Goal: Navigation & Orientation: Find specific page/section

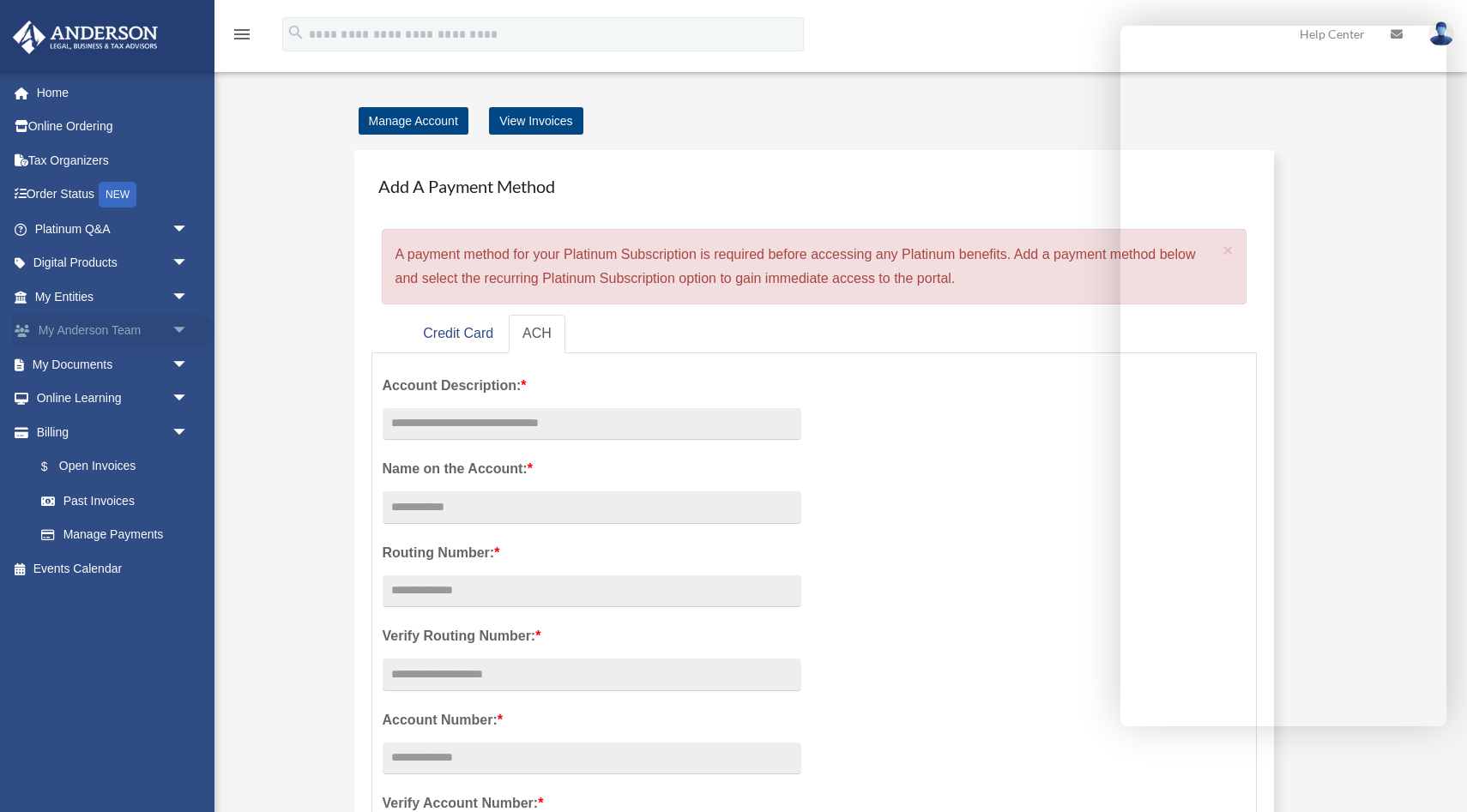
click at [184, 335] on span "arrow_drop_down" at bounding box center [189, 332] width 35 height 36
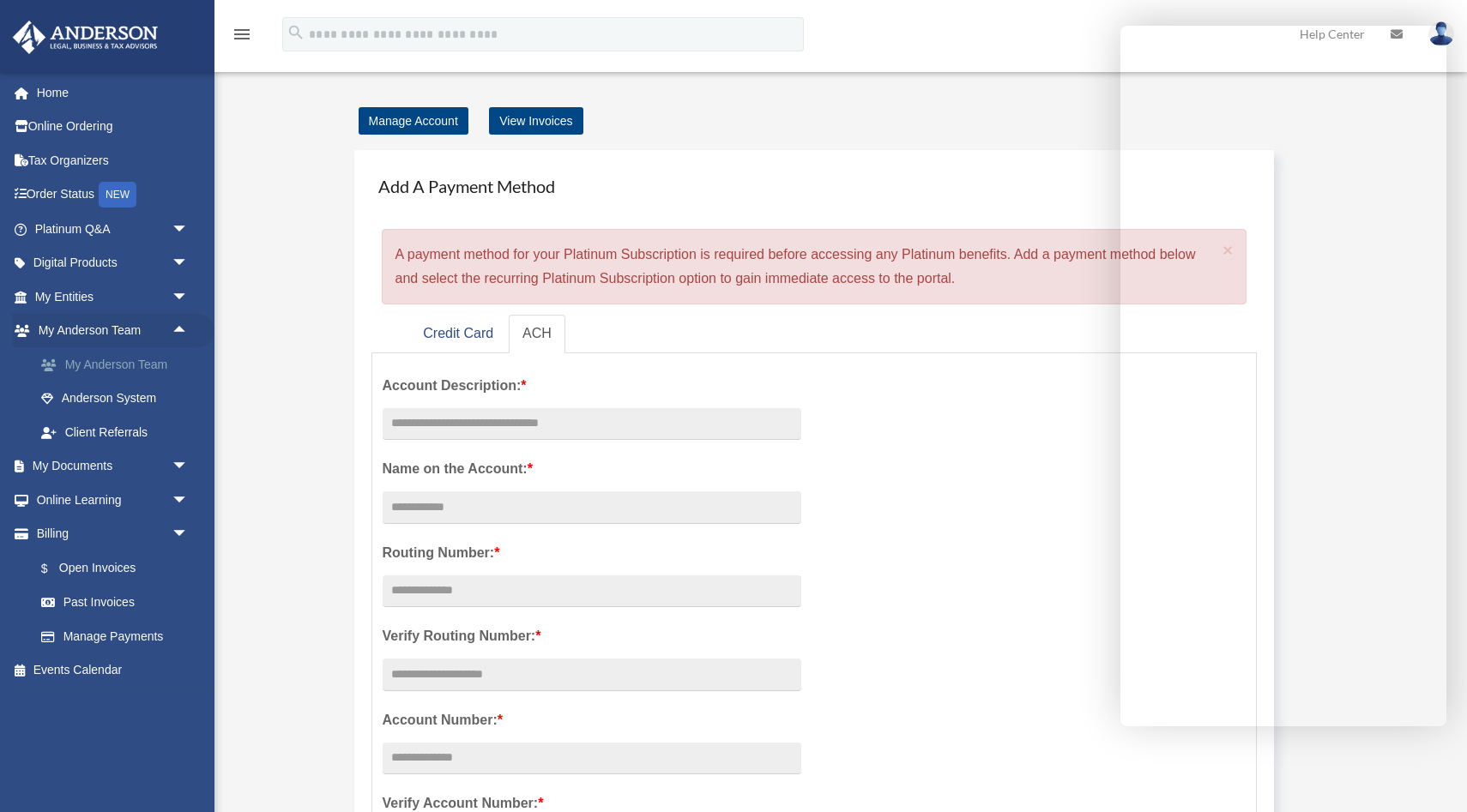
click at [154, 364] on link "My Anderson Team" at bounding box center [119, 365] width 190 height 35
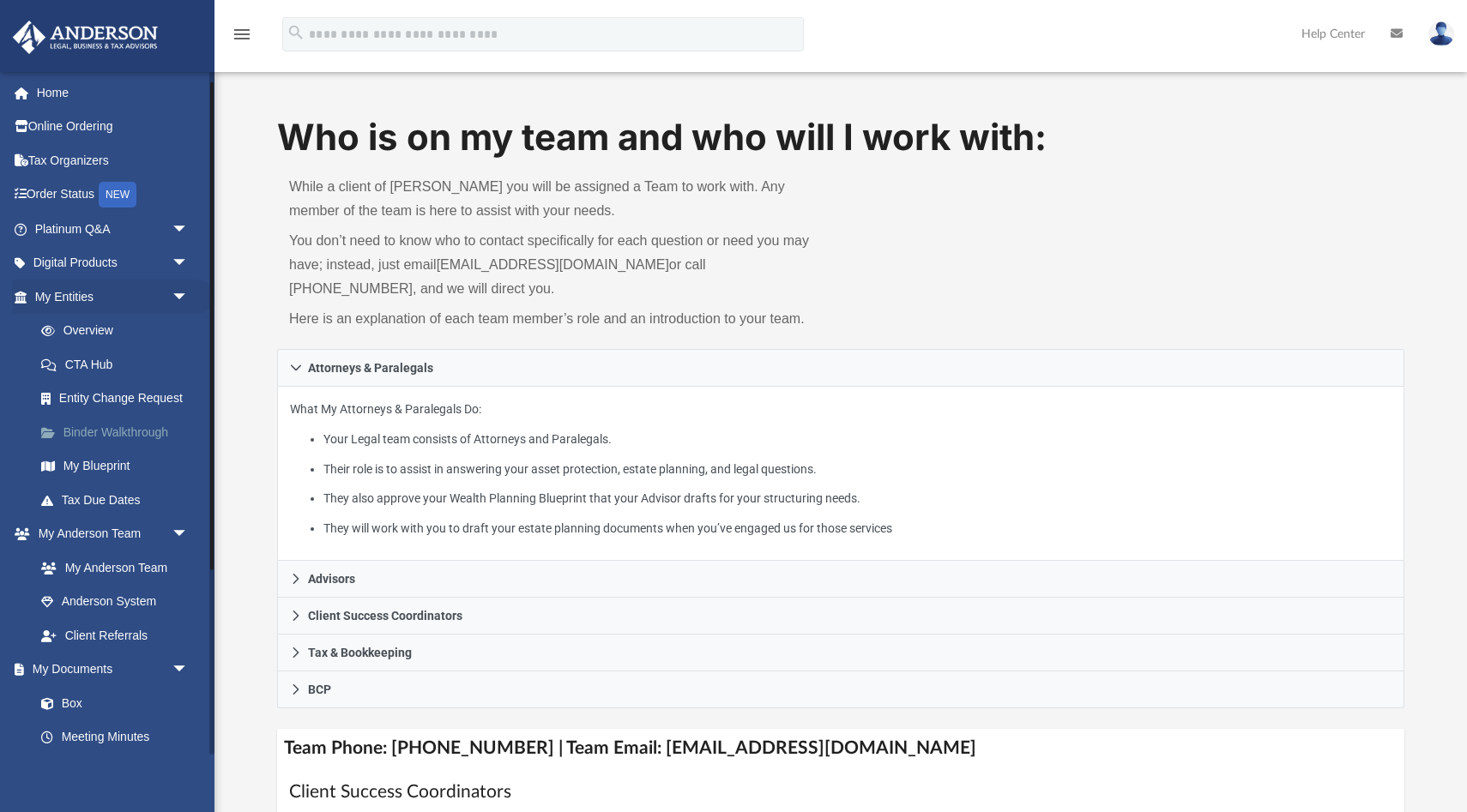
scroll to position [275, 0]
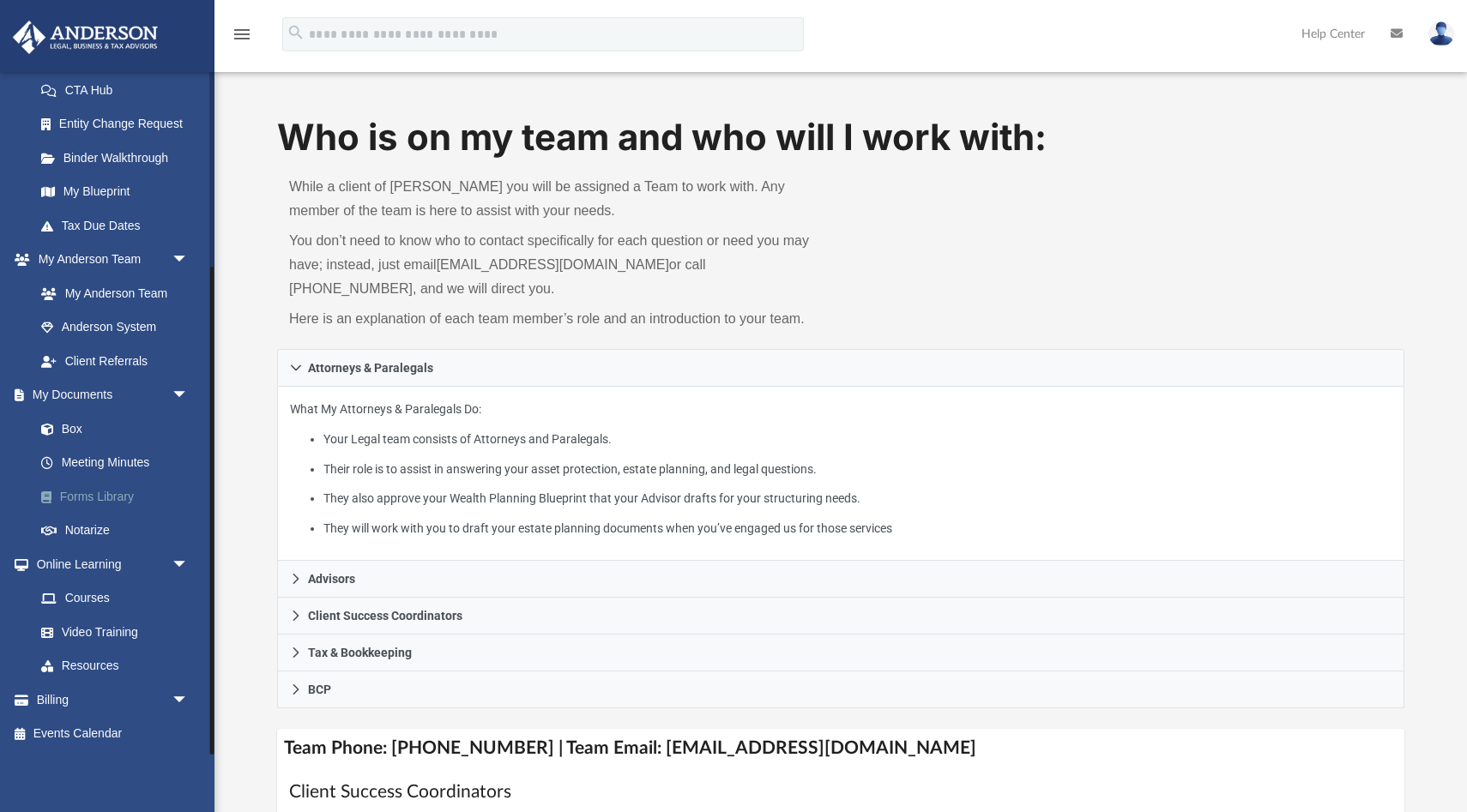
click at [92, 489] on link "Forms Library" at bounding box center [119, 497] width 190 height 35
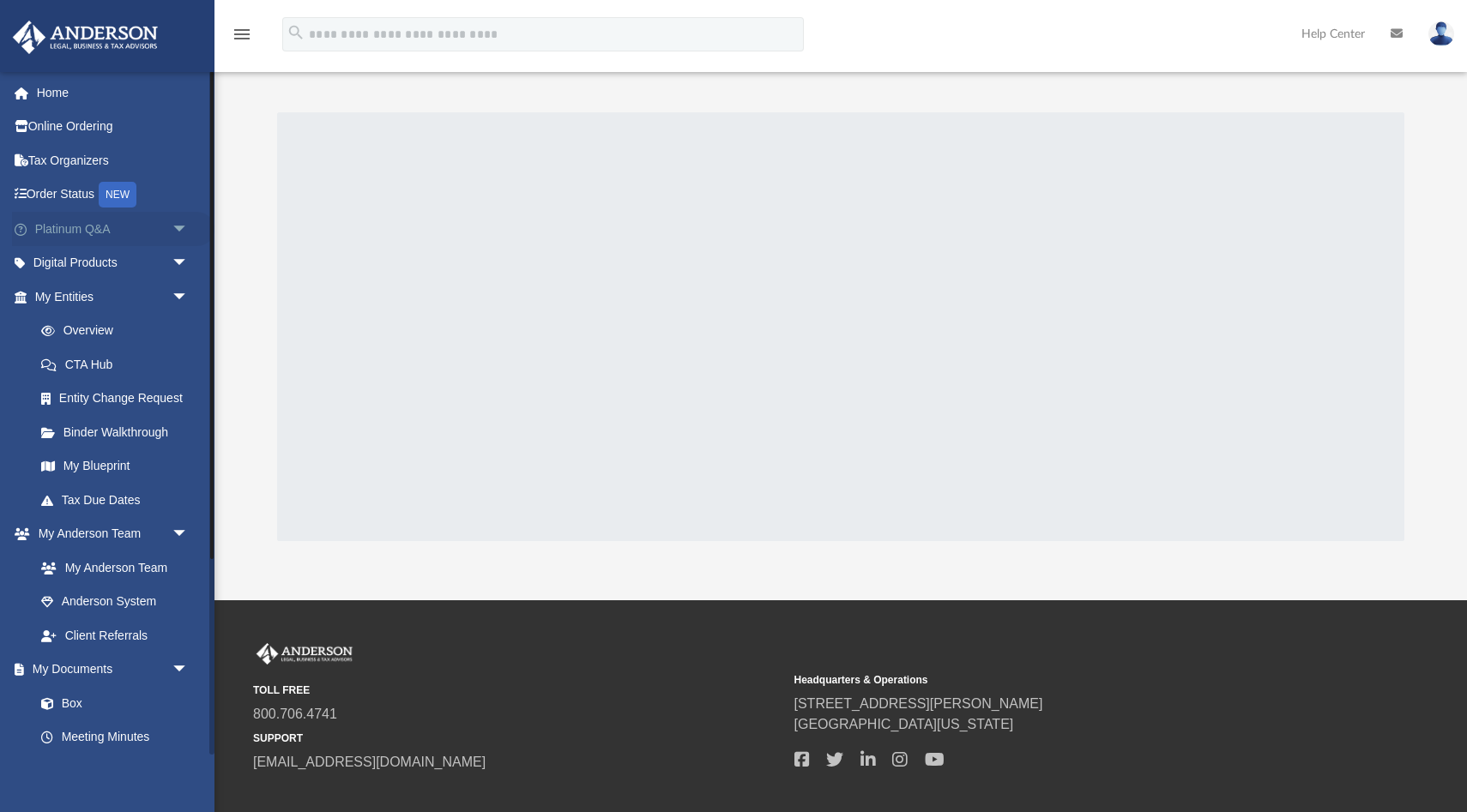
click at [179, 231] on span "arrow_drop_down" at bounding box center [189, 229] width 35 height 36
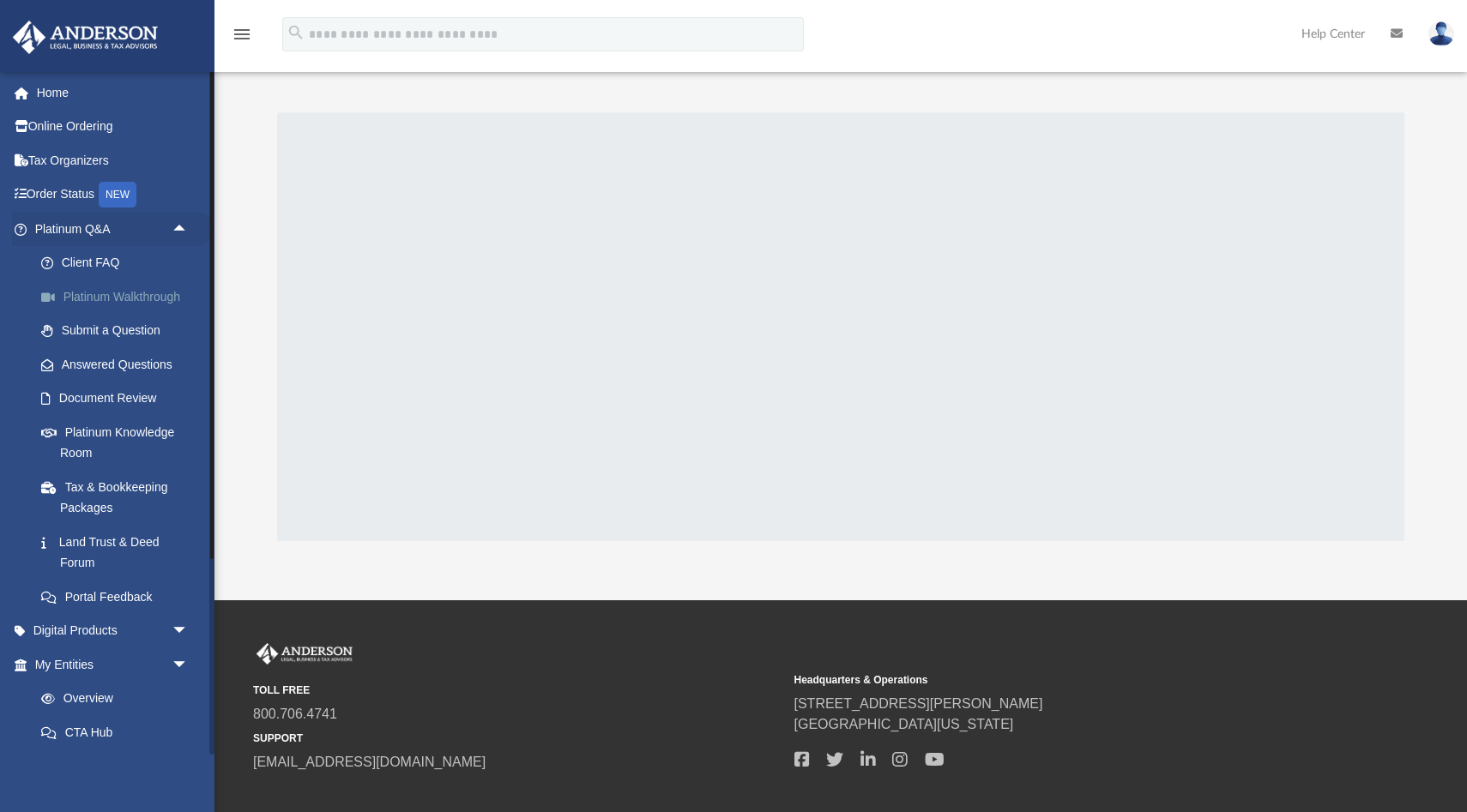
click at [130, 301] on link "Platinum Walkthrough" at bounding box center [119, 297] width 190 height 35
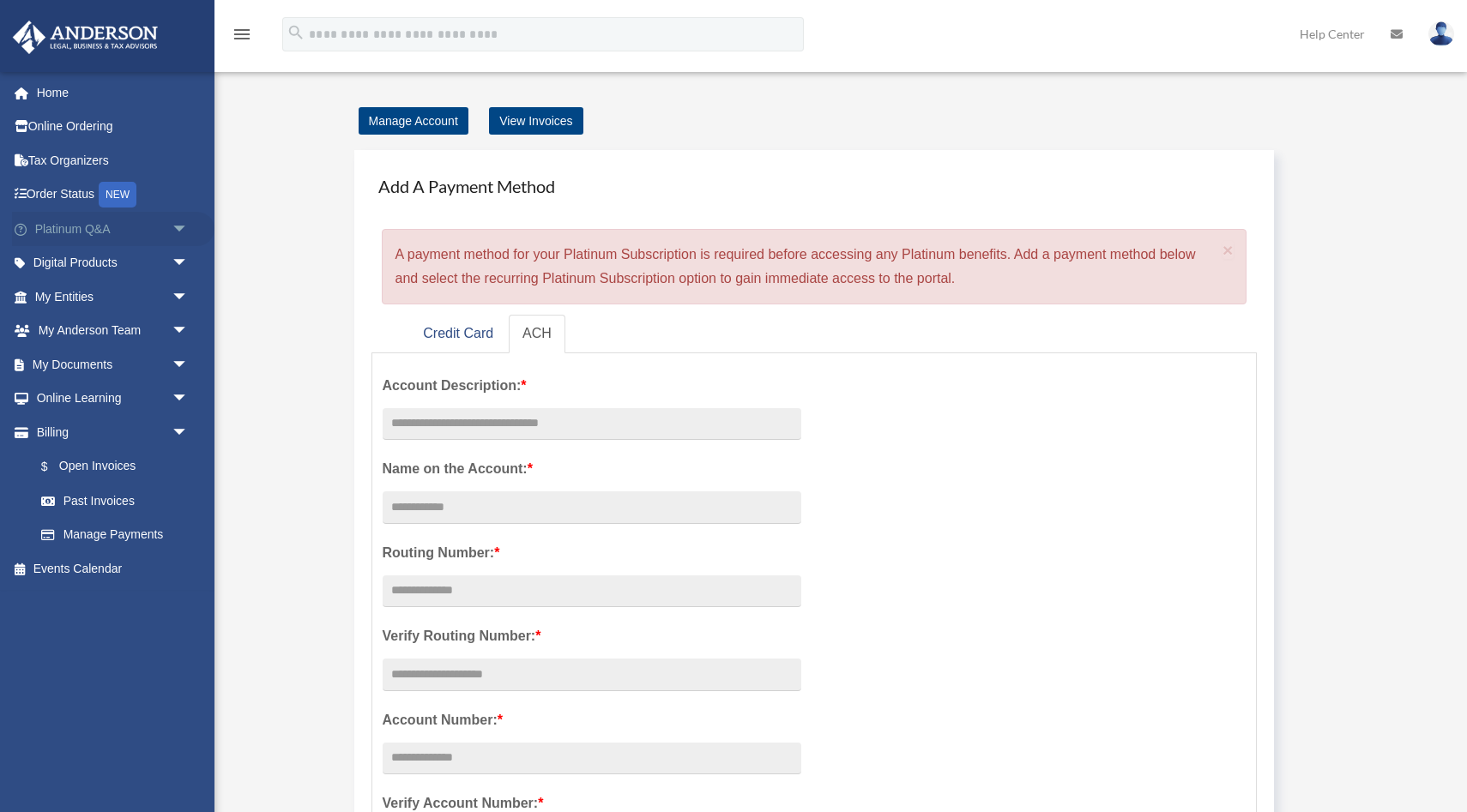
click at [180, 227] on span "arrow_drop_down" at bounding box center [189, 229] width 35 height 36
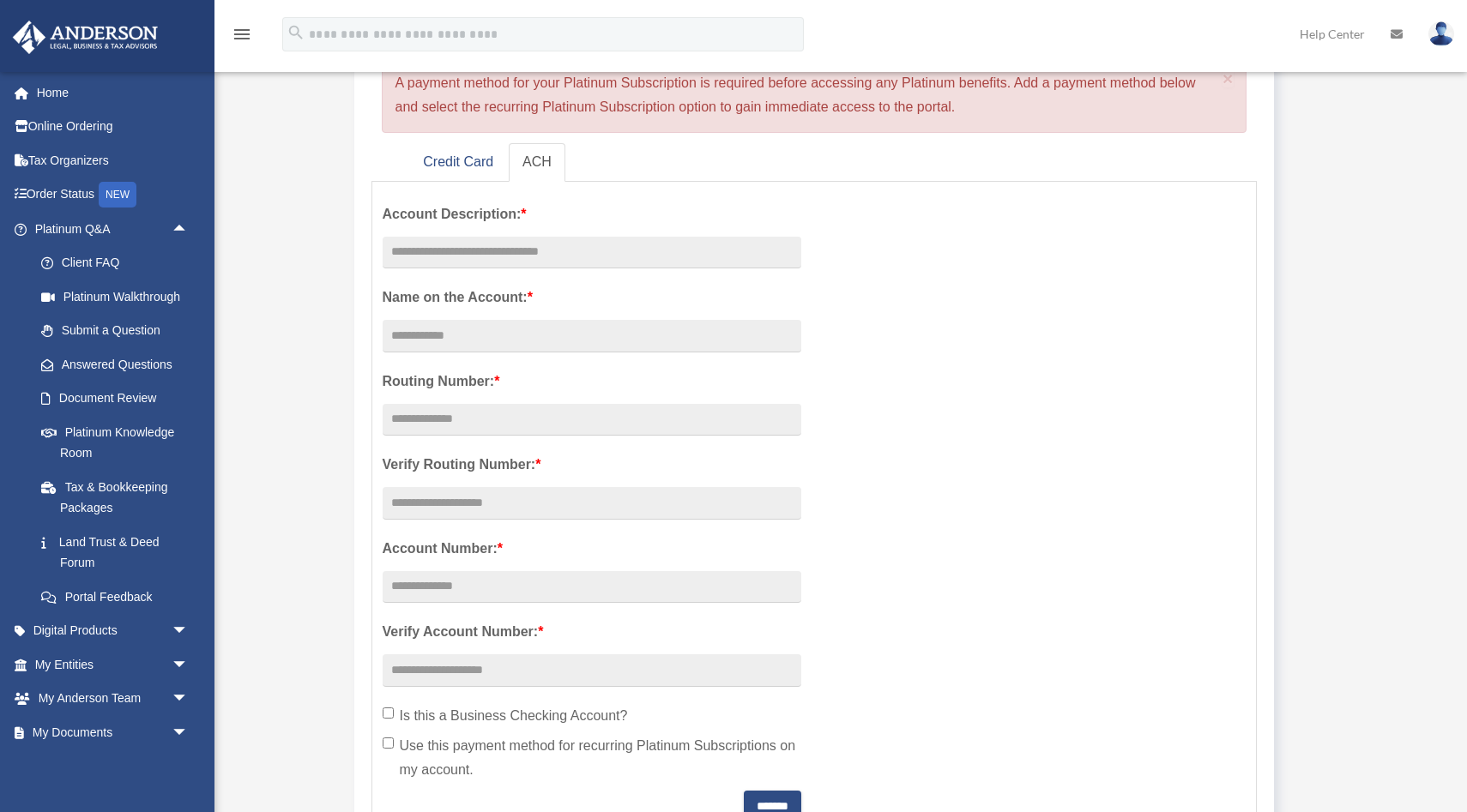
click at [873, 301] on div "Account Description: * Name on the Account: * Routing Number: * Verify Routing …" at bounding box center [815, 506] width 890 height 629
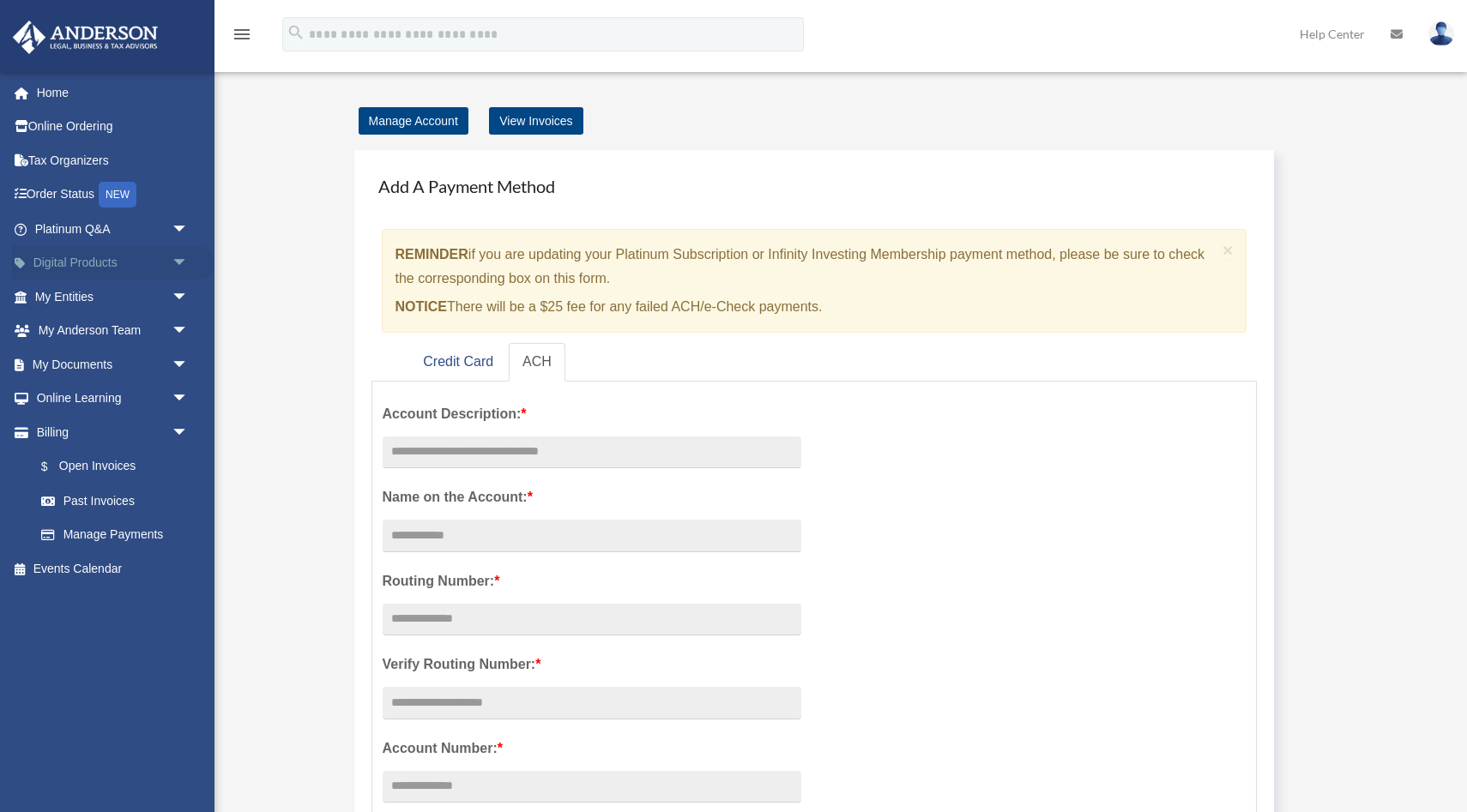
click at [187, 261] on span "arrow_drop_down" at bounding box center [189, 263] width 35 height 36
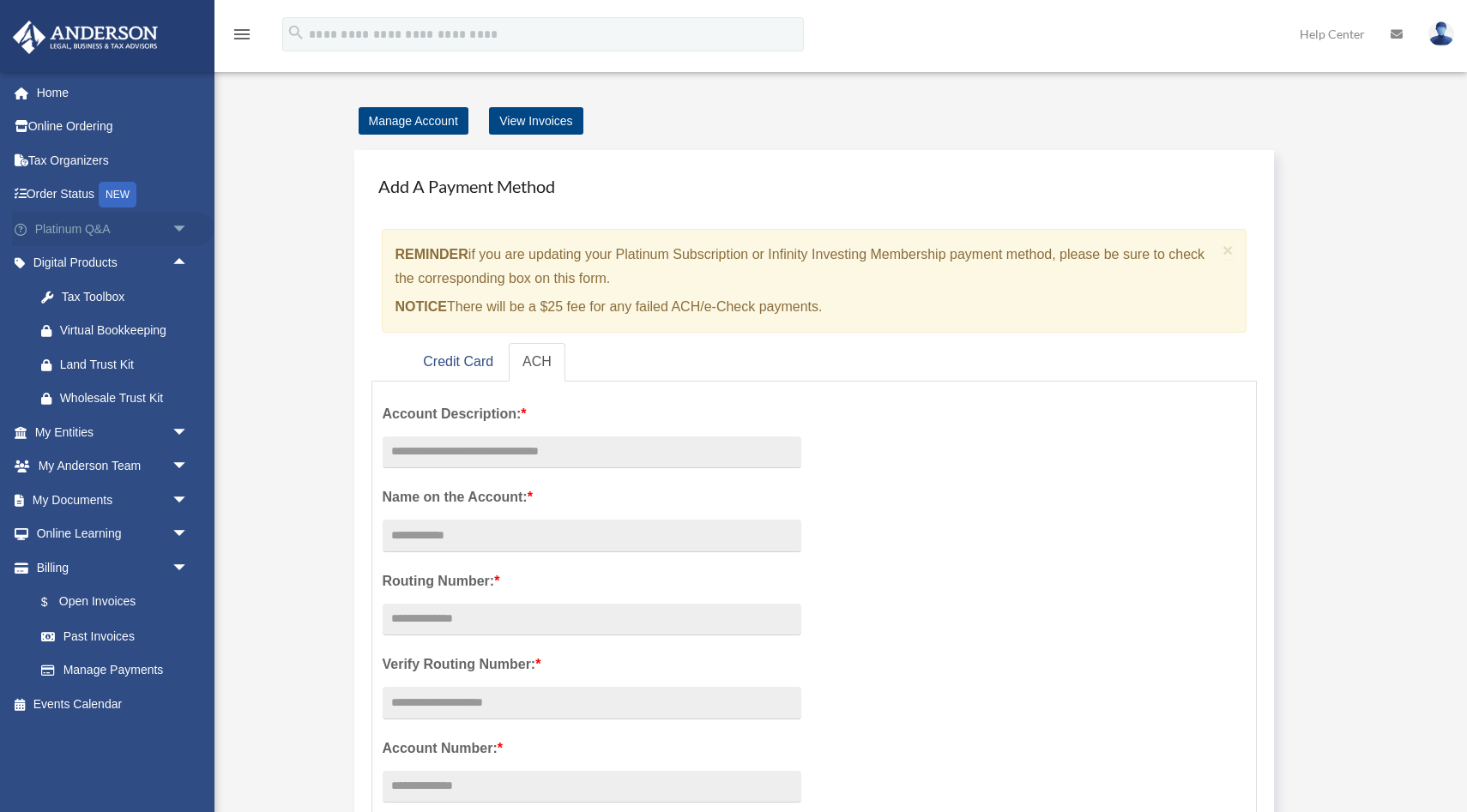
click at [172, 235] on span "arrow_drop_down" at bounding box center [189, 229] width 35 height 36
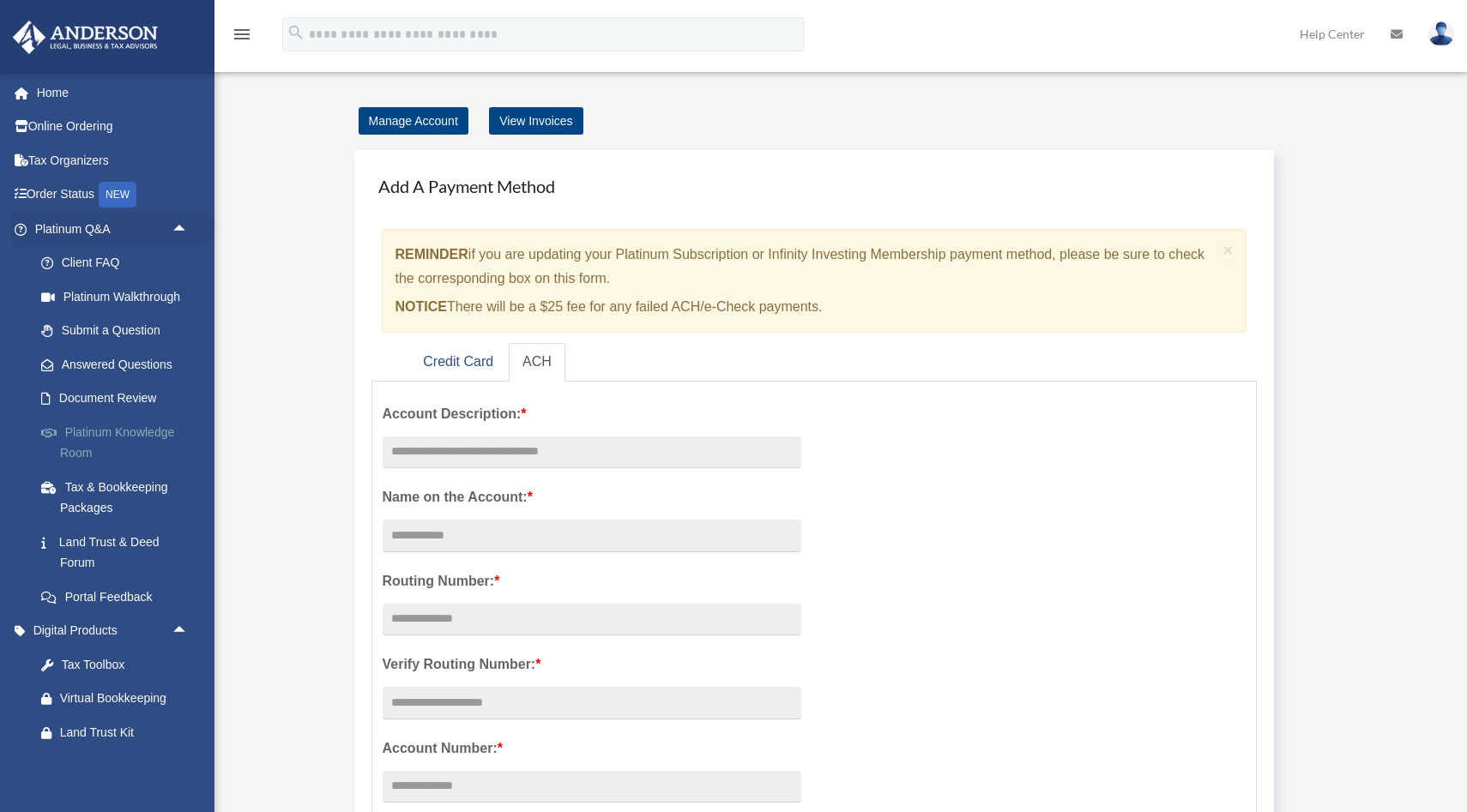
click at [116, 444] on link "Platinum Knowledge Room" at bounding box center [119, 442] width 190 height 55
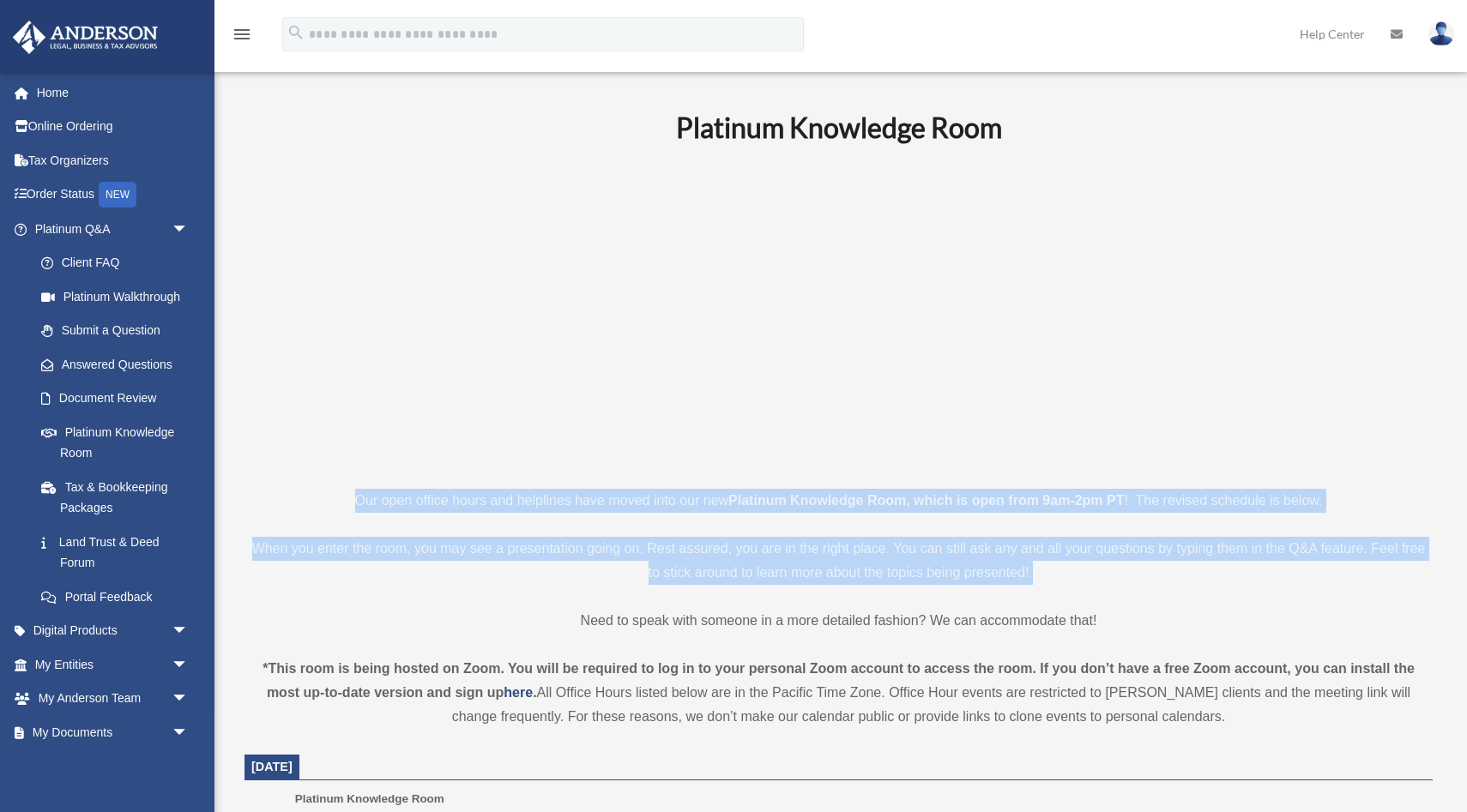
drag, startPoint x: 344, startPoint y: 476, endPoint x: 403, endPoint y: 588, distance: 126.6
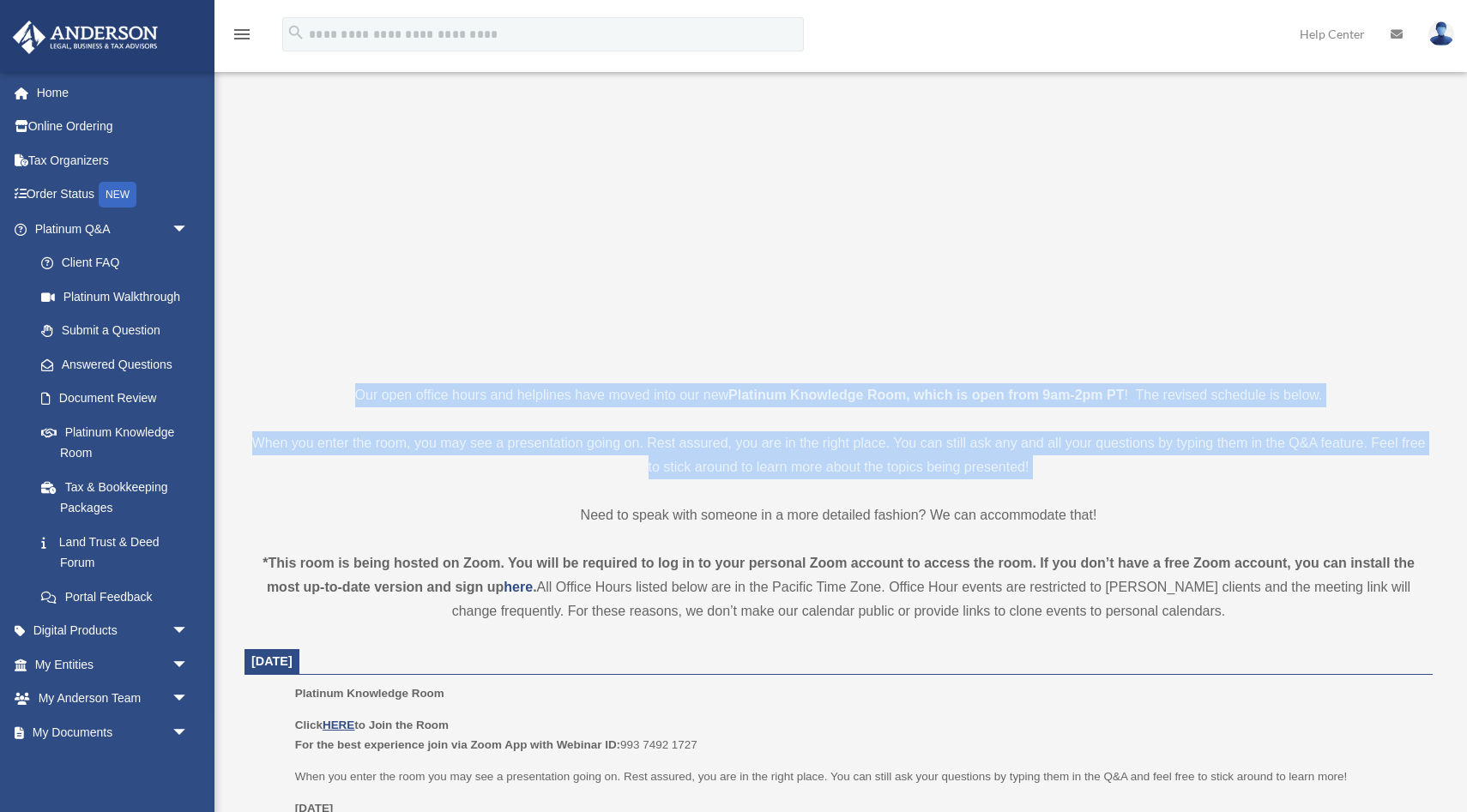
scroll to position [115, 0]
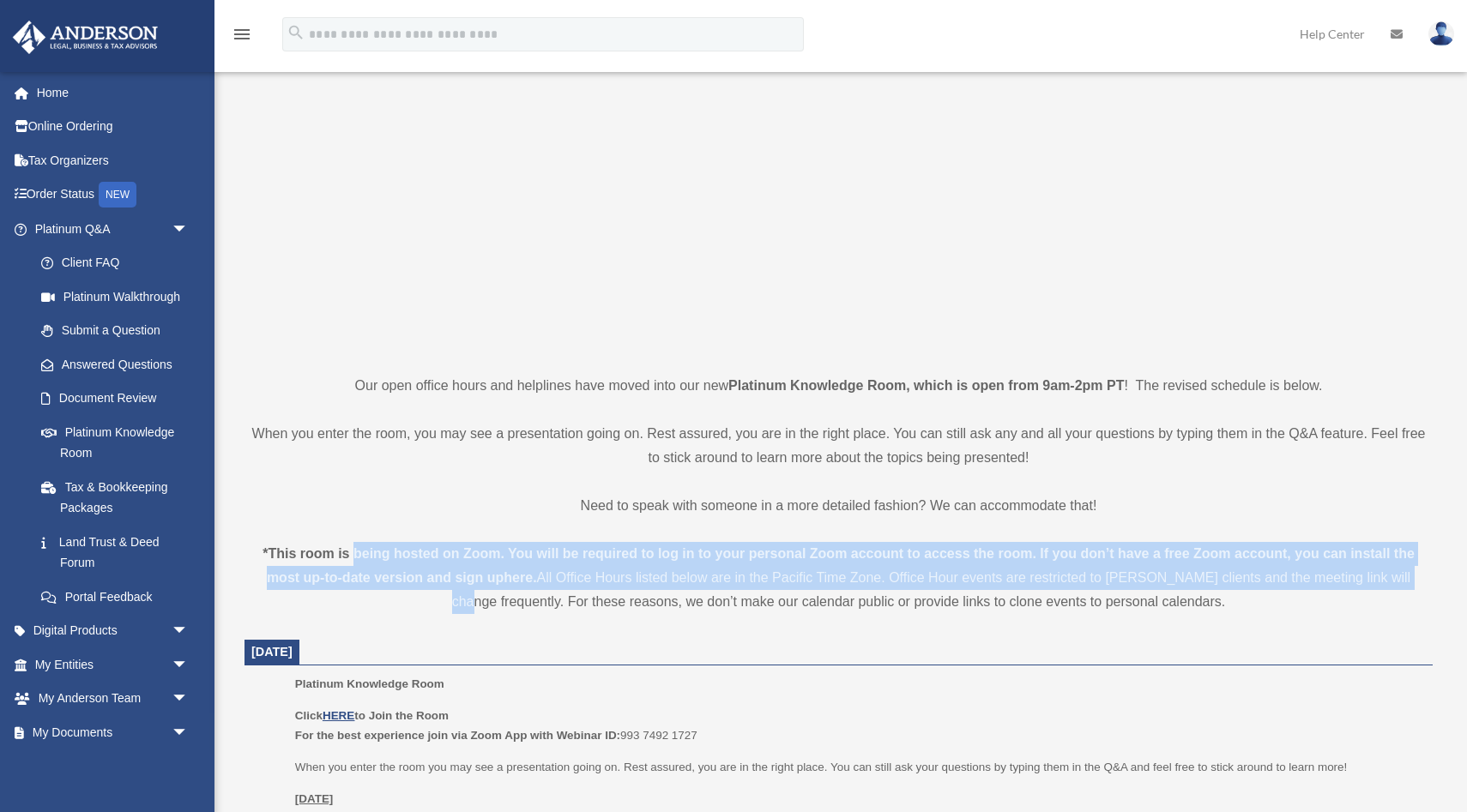
drag, startPoint x: 355, startPoint y: 547, endPoint x: 415, endPoint y: 605, distance: 83.5
click at [415, 605] on div "*This room is being hosted on Zoom. You will be required to log in to your pers…" at bounding box center [838, 578] width 1188 height 72
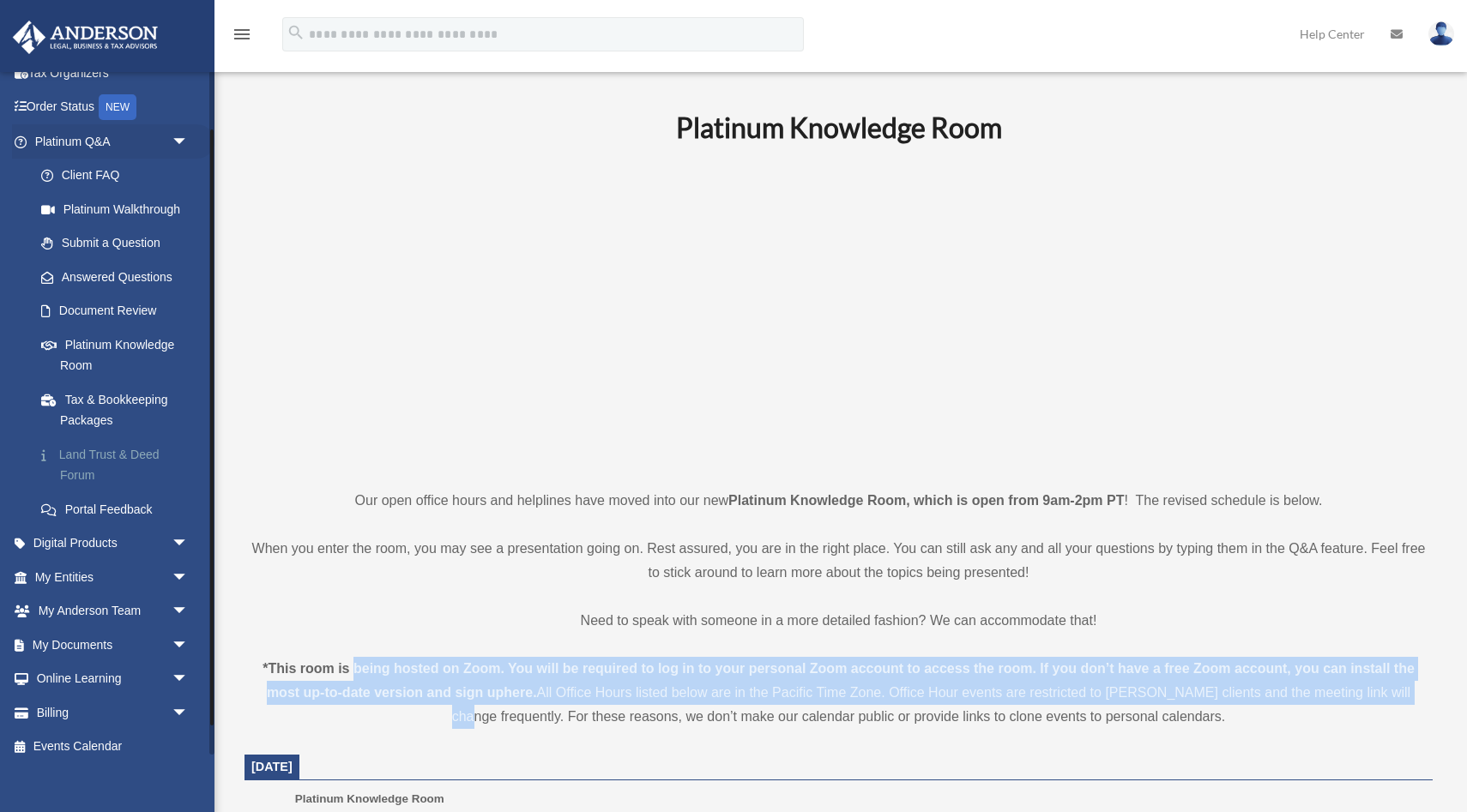
scroll to position [88, 0]
click at [180, 550] on span "arrow_drop_down" at bounding box center [189, 543] width 35 height 36
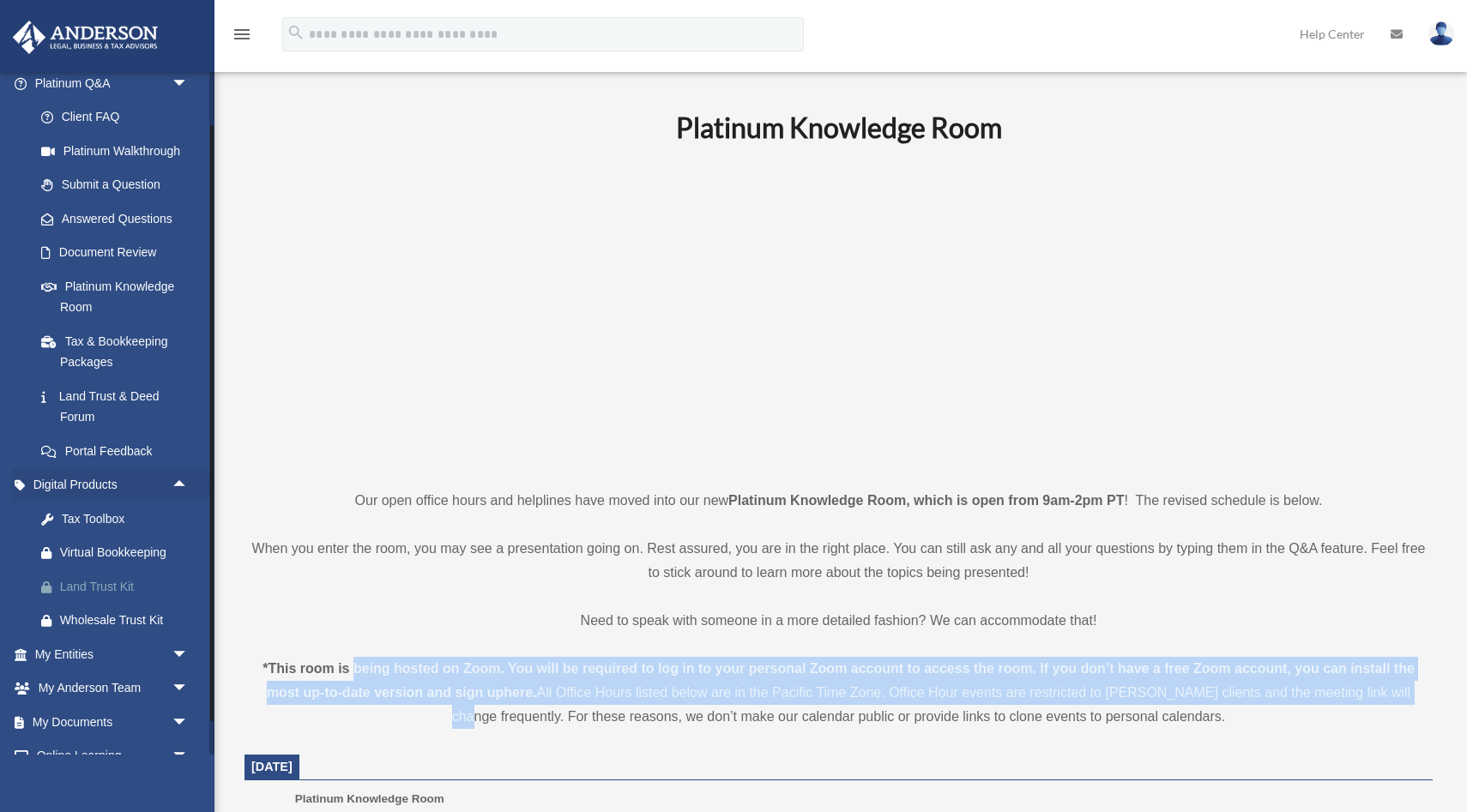
click at [132, 587] on div "Land Trust Kit" at bounding box center [126, 587] width 133 height 21
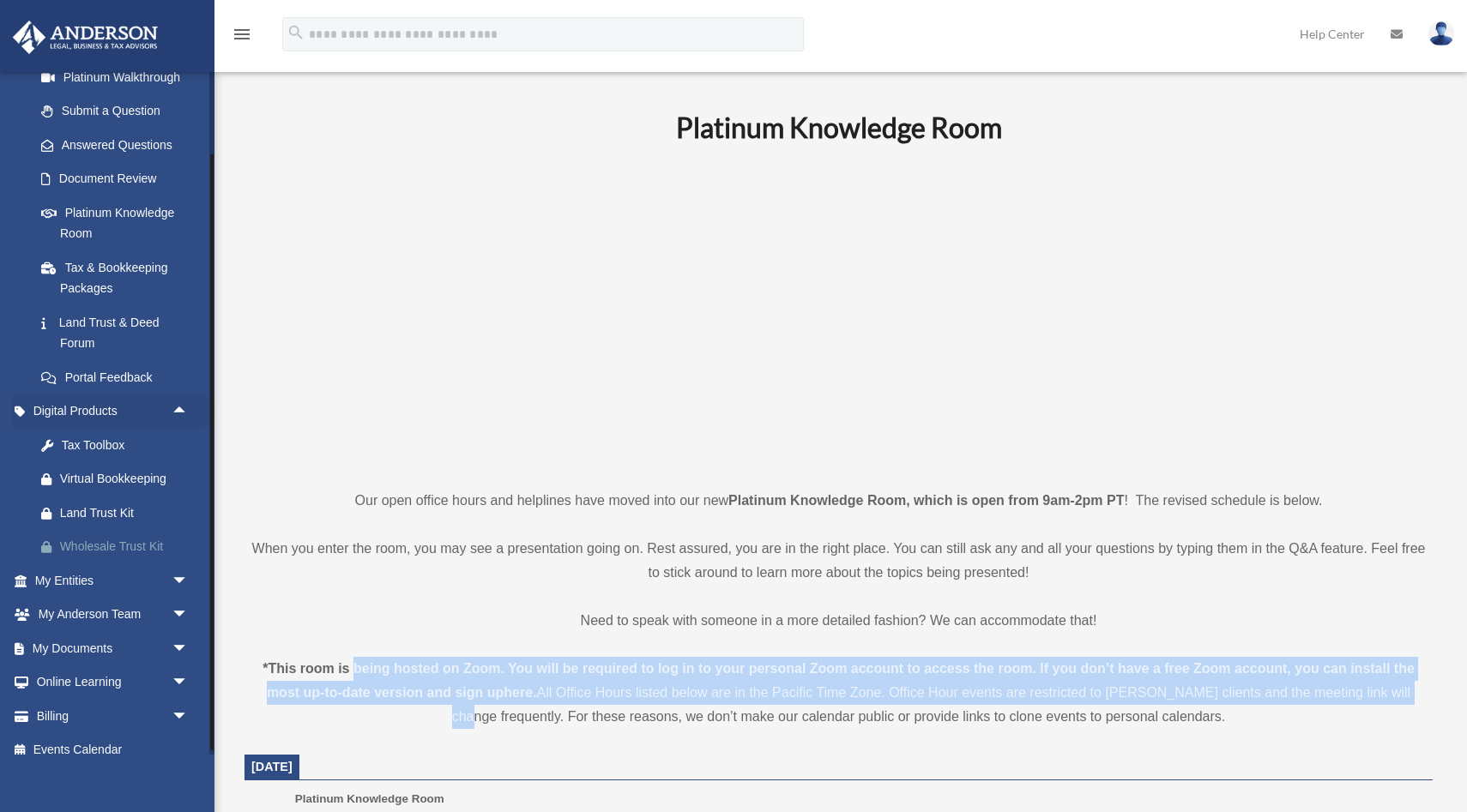
scroll to position [224, 0]
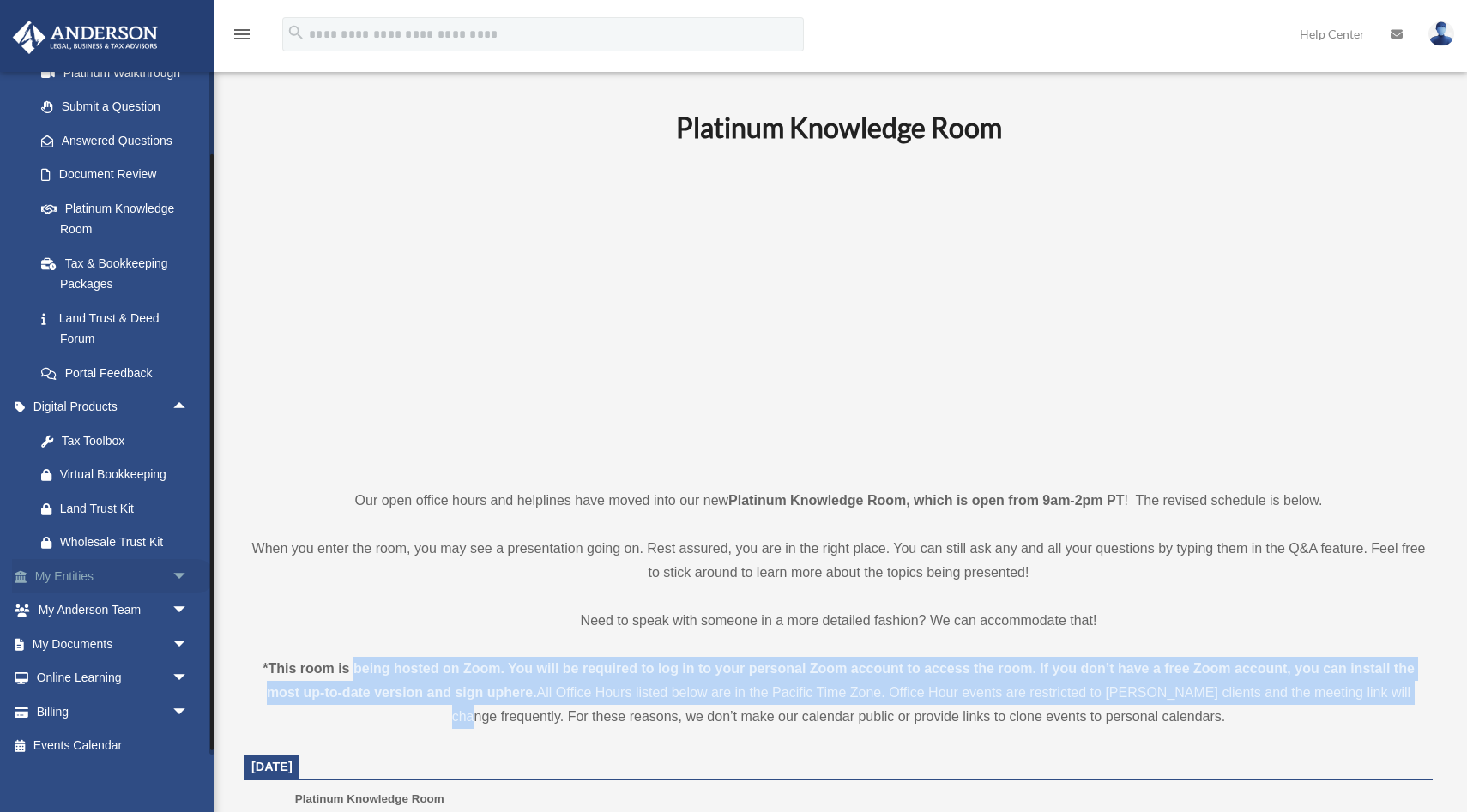
click at [179, 585] on span "arrow_drop_down" at bounding box center [189, 577] width 35 height 36
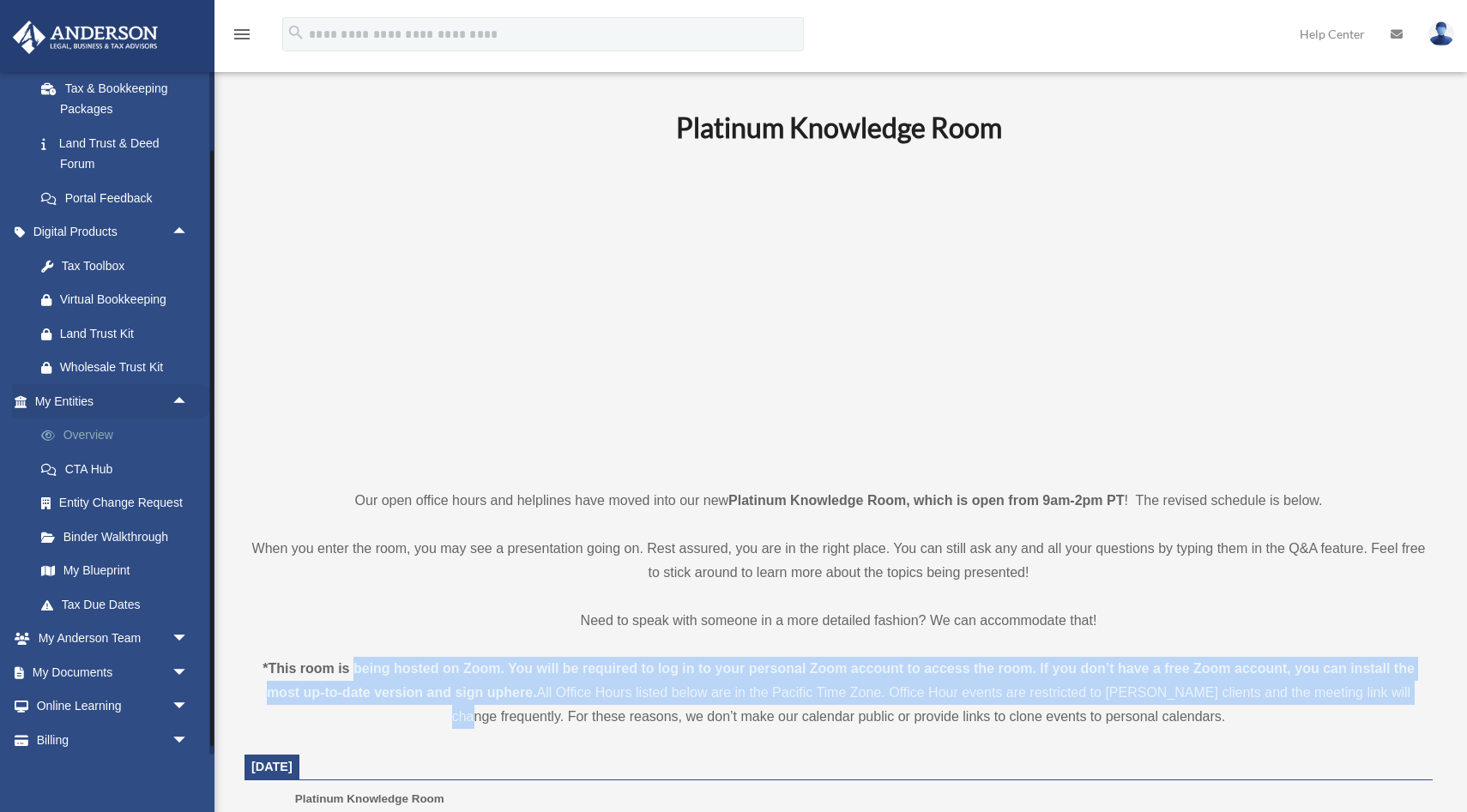
scroll to position [398, 0]
click at [178, 664] on span "arrow_drop_down" at bounding box center [189, 674] width 35 height 36
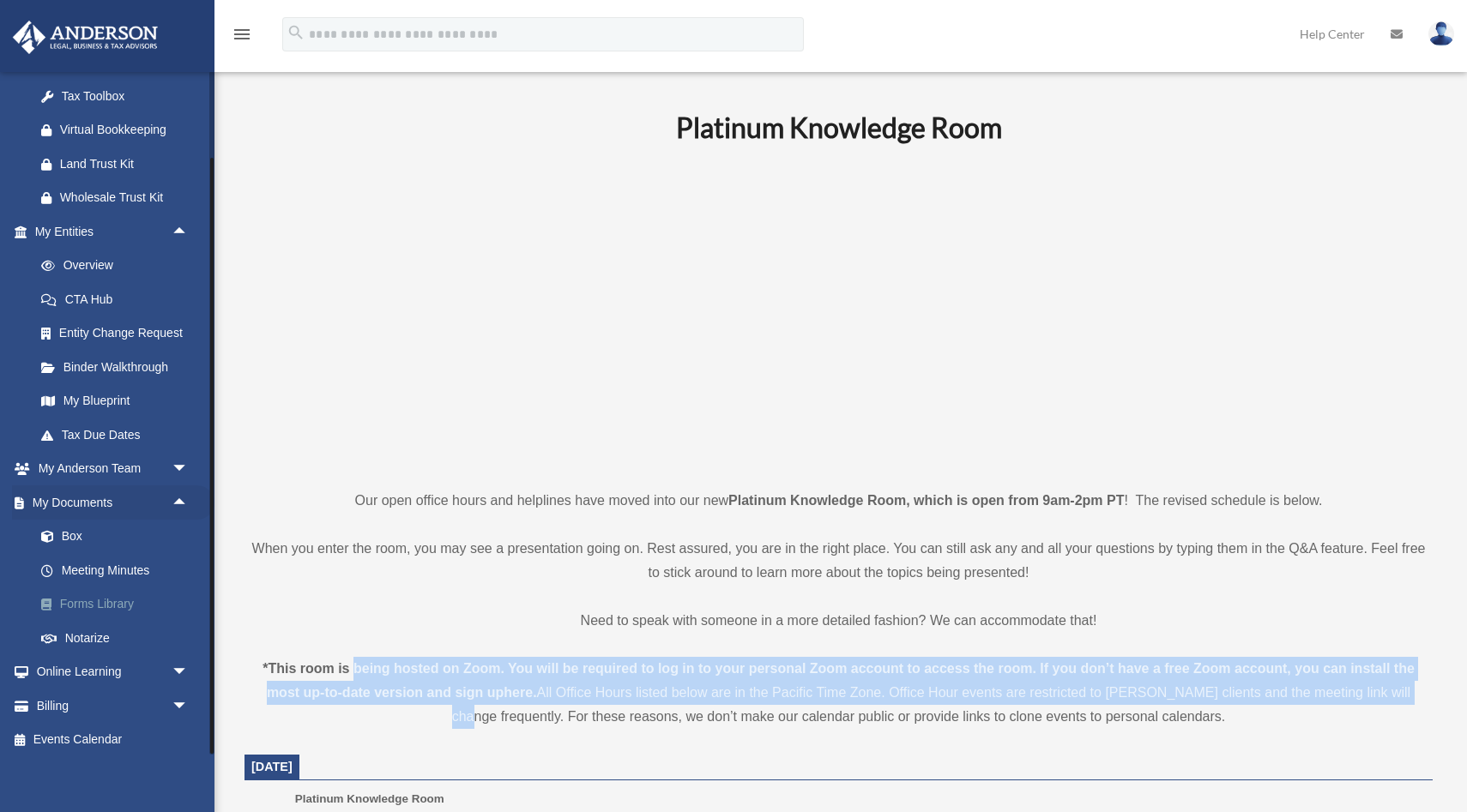
click at [132, 594] on link "Forms Library" at bounding box center [119, 604] width 190 height 35
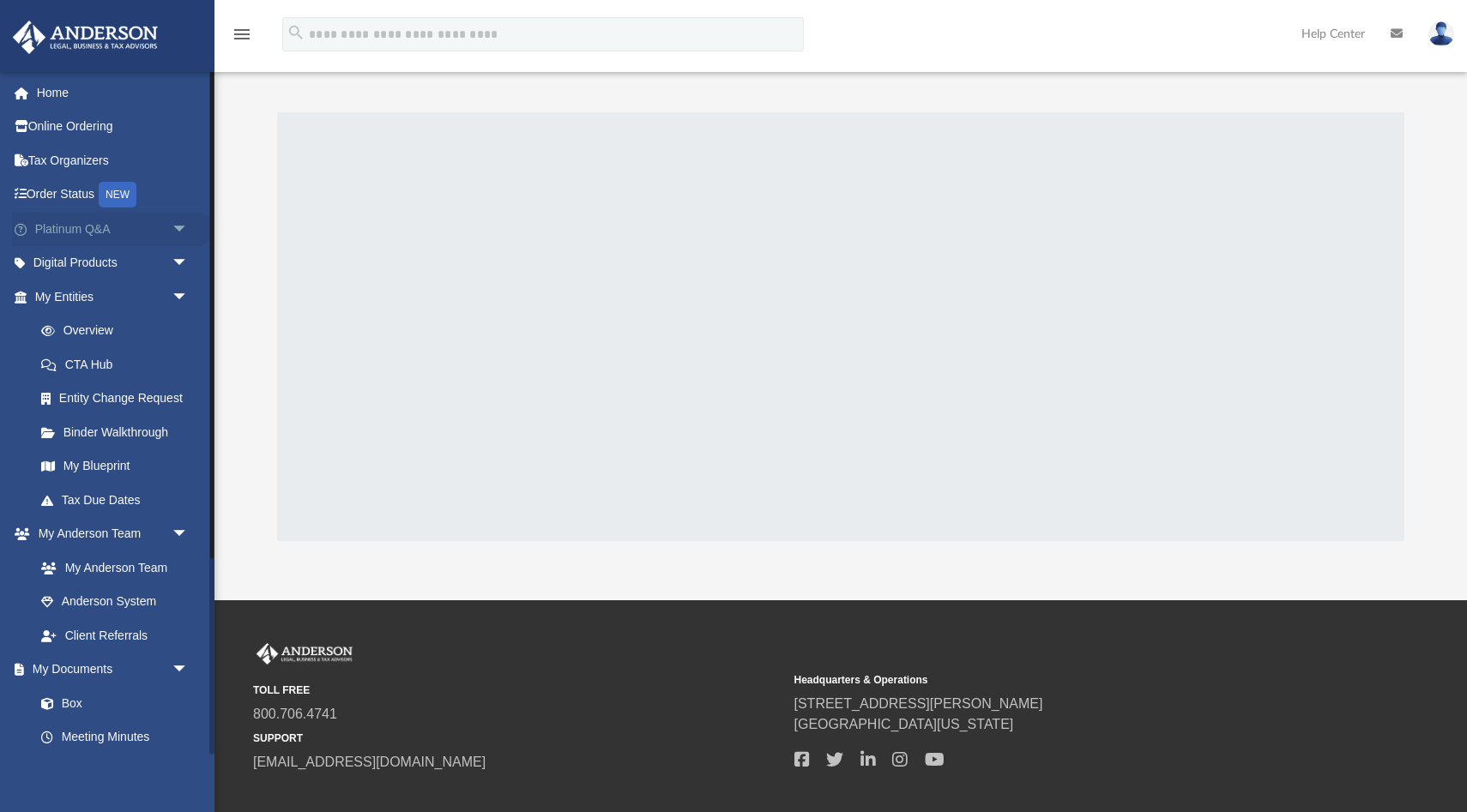
click at [181, 234] on span "arrow_drop_down" at bounding box center [189, 229] width 35 height 36
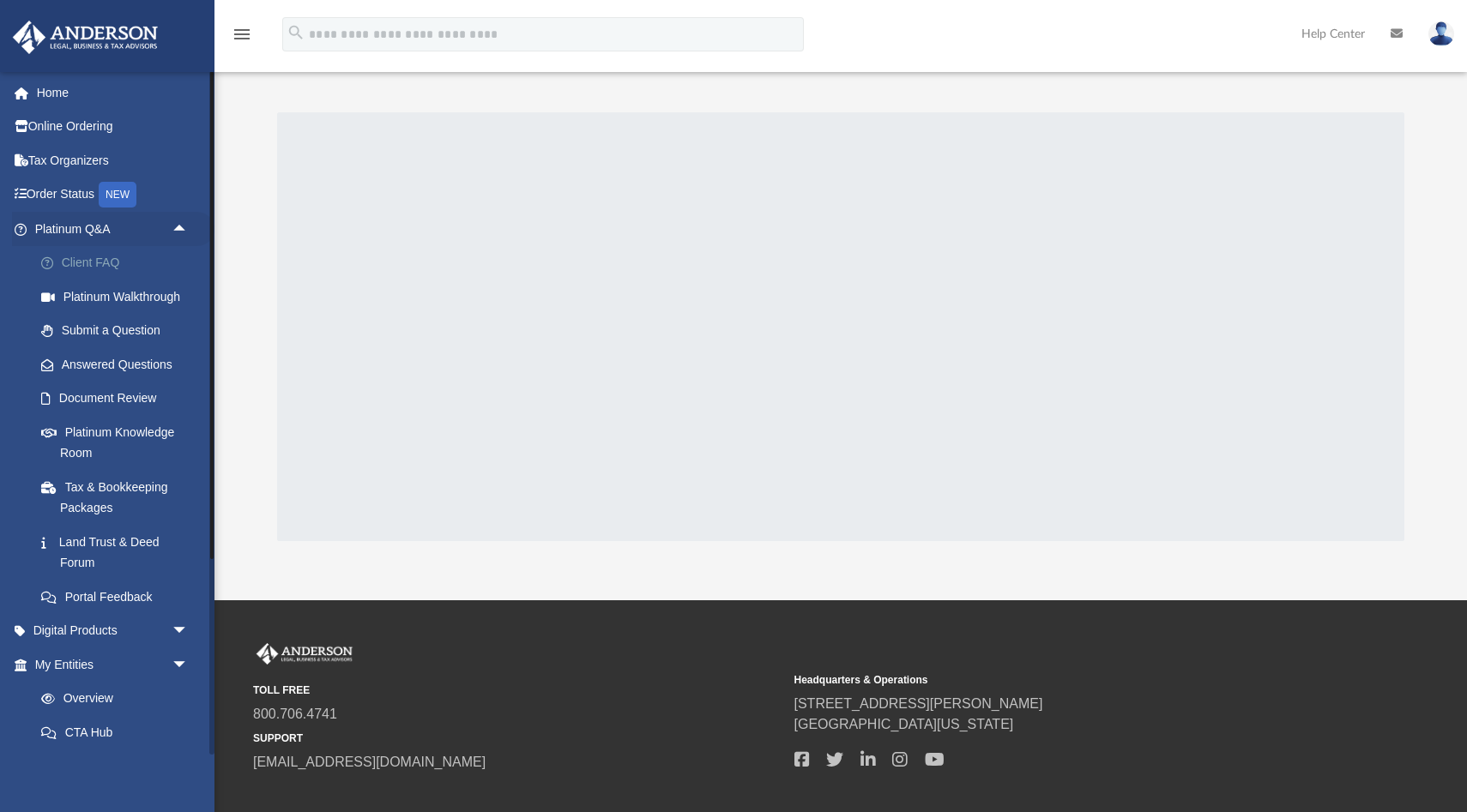
click at [113, 262] on link "Client FAQ" at bounding box center [119, 263] width 190 height 35
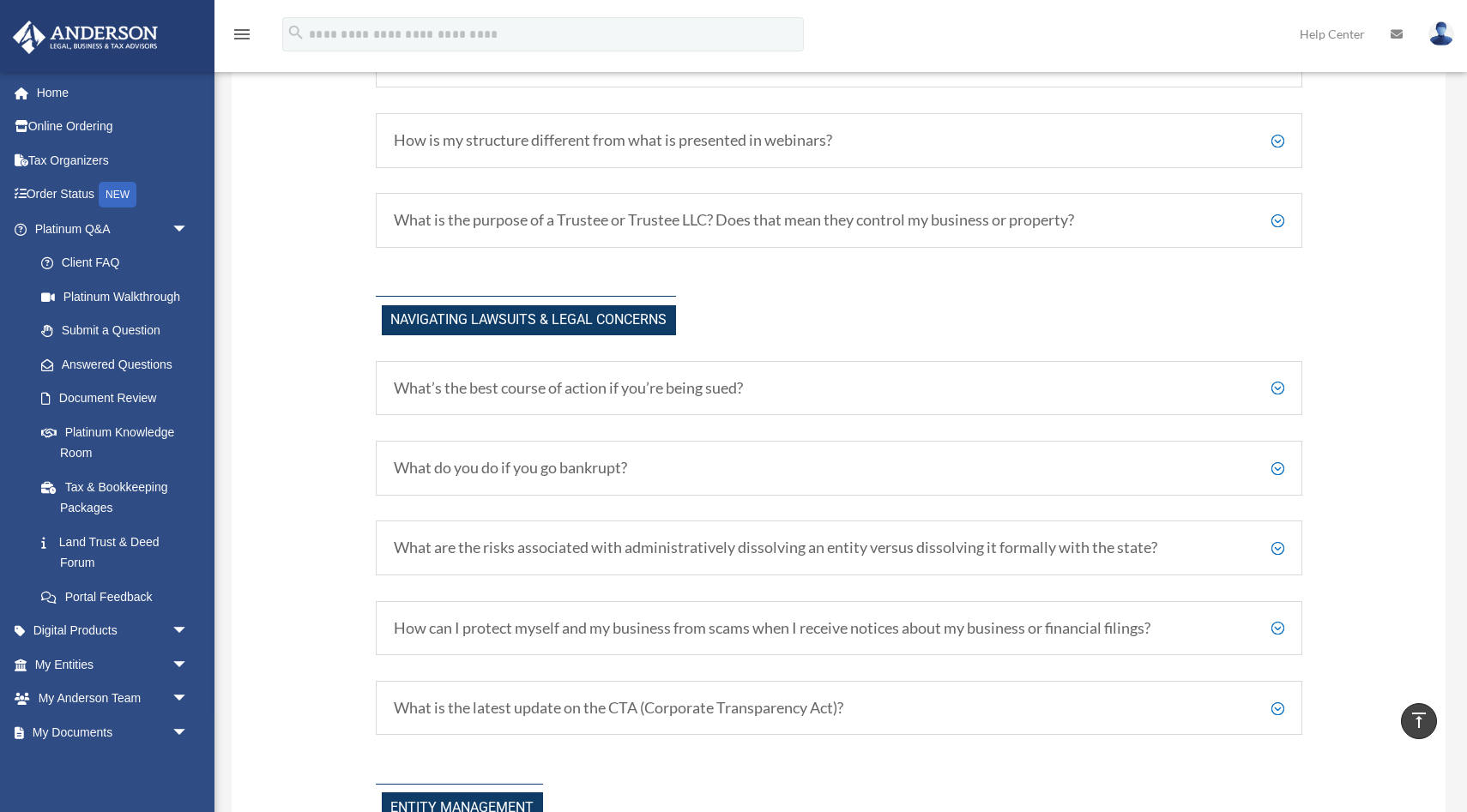
scroll to position [1354, 0]
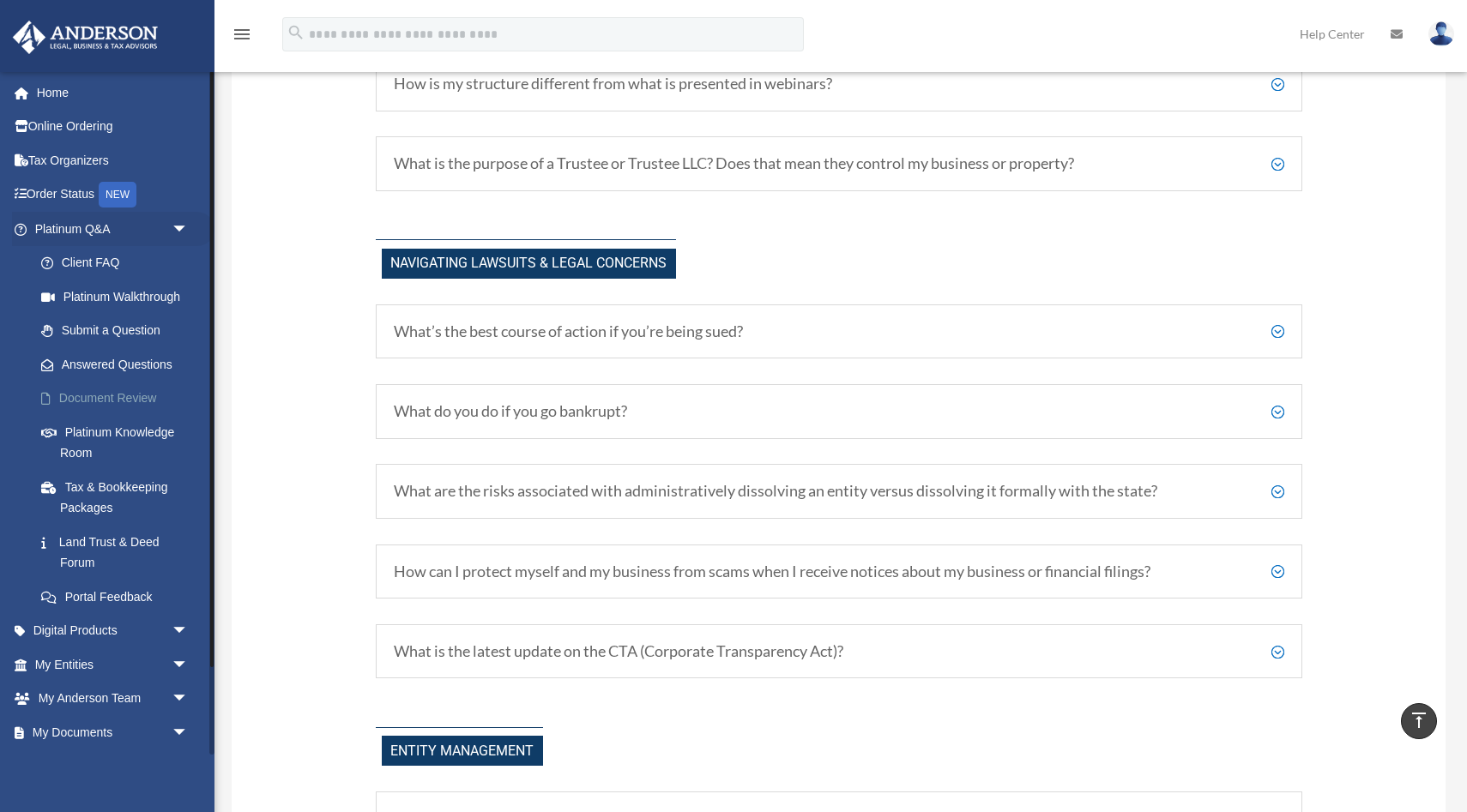
click at [156, 401] on link "Document Review" at bounding box center [119, 399] width 190 height 35
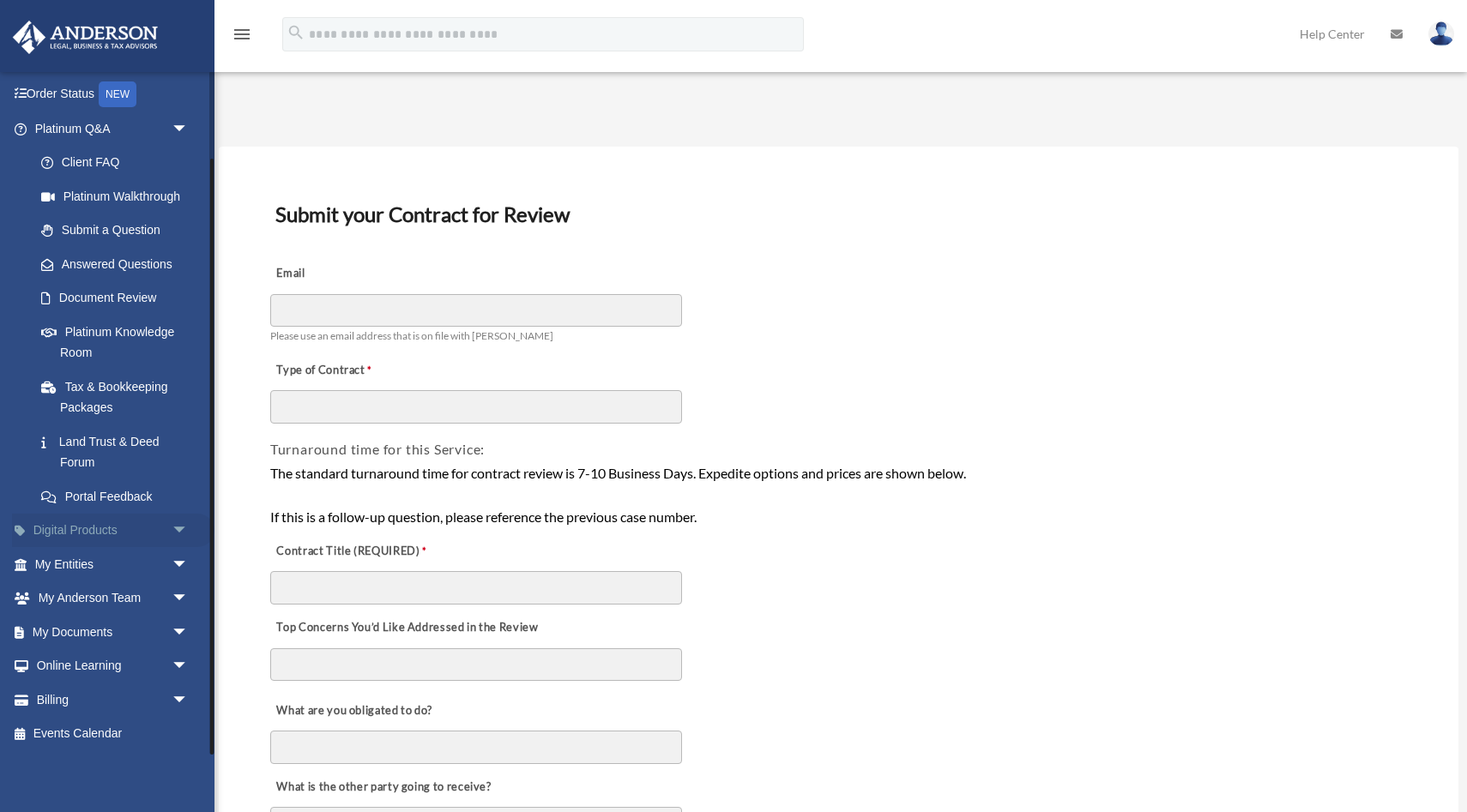
click at [172, 526] on span "arrow_drop_down" at bounding box center [189, 531] width 35 height 36
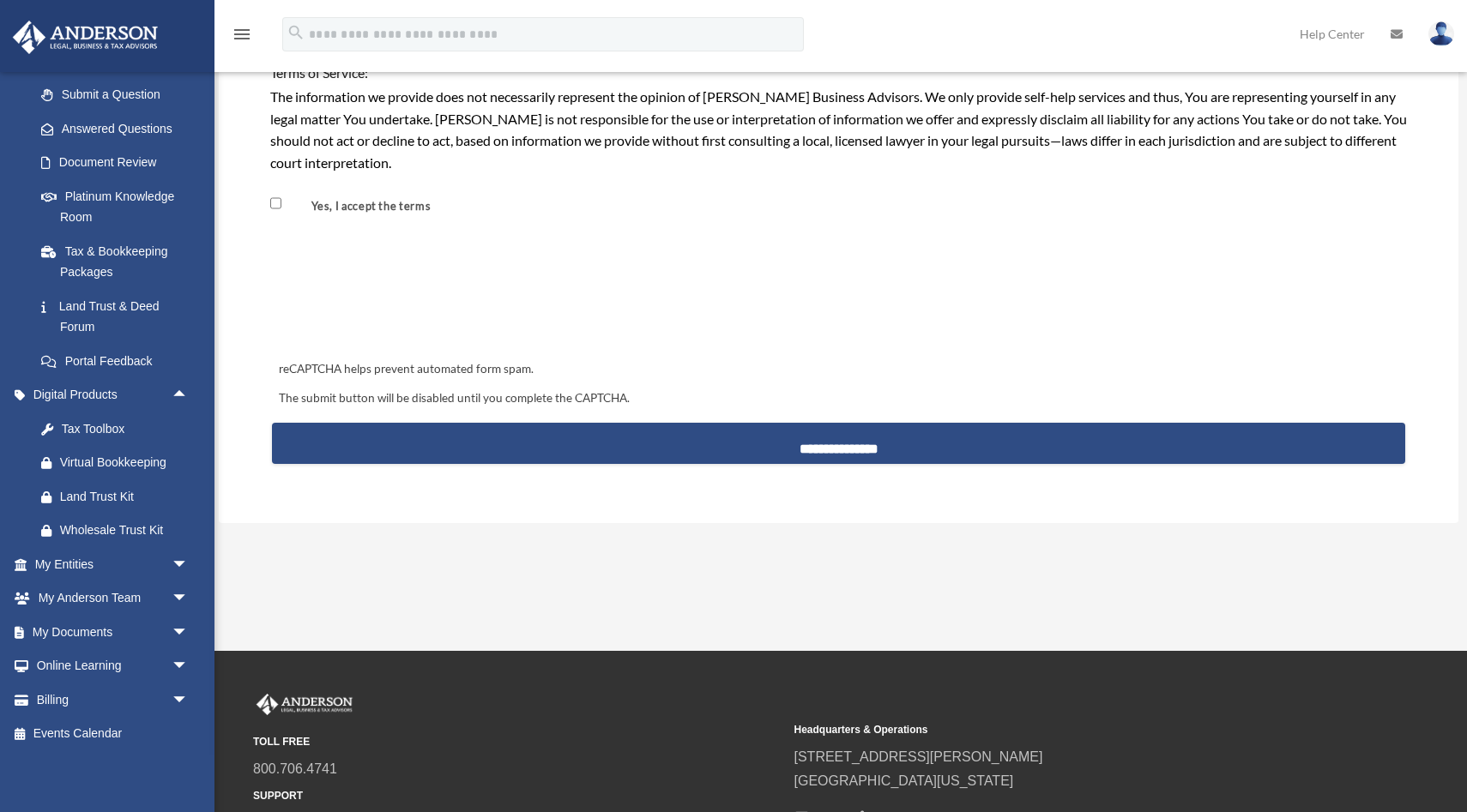
scroll to position [1688, 0]
